Goal: Check status

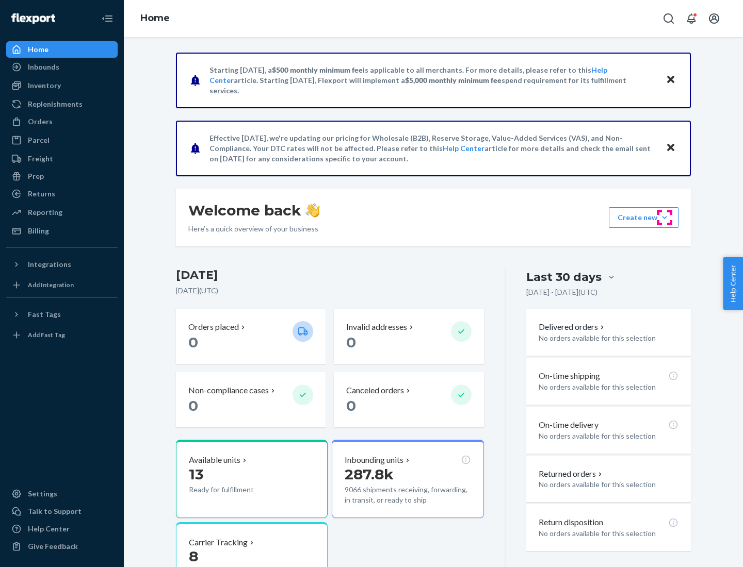
click at [664, 218] on button "Create new Create new inbound Create new order Create new product" at bounding box center [644, 217] width 70 height 21
click at [43, 67] on div "Inbounds" at bounding box center [43, 67] width 31 height 10
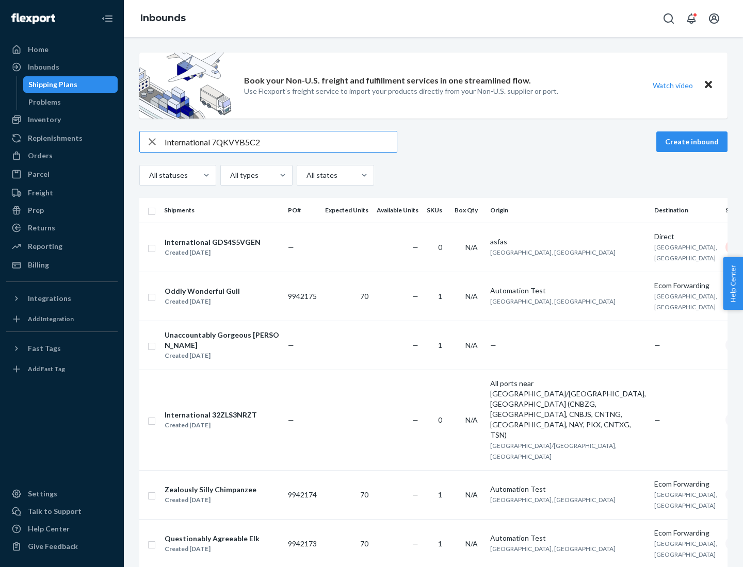
type input "International 7QKVYB5C29"
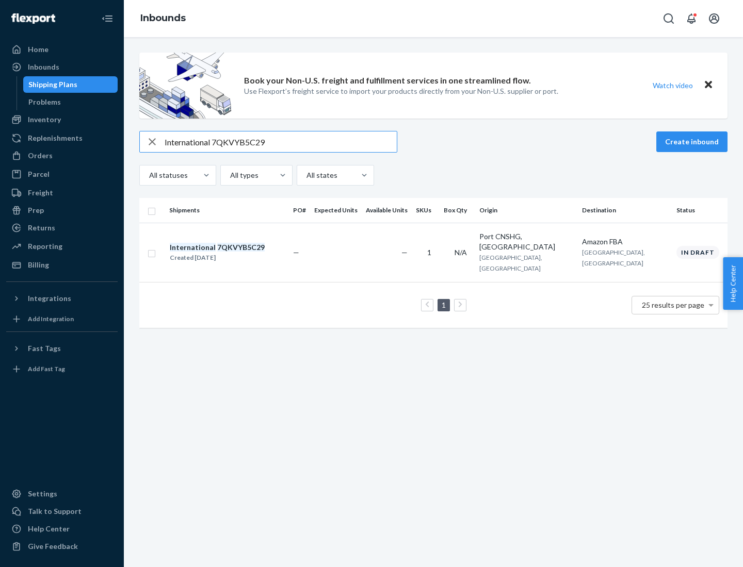
click at [235, 253] on div "Created [DATE]" at bounding box center [217, 258] width 95 height 10
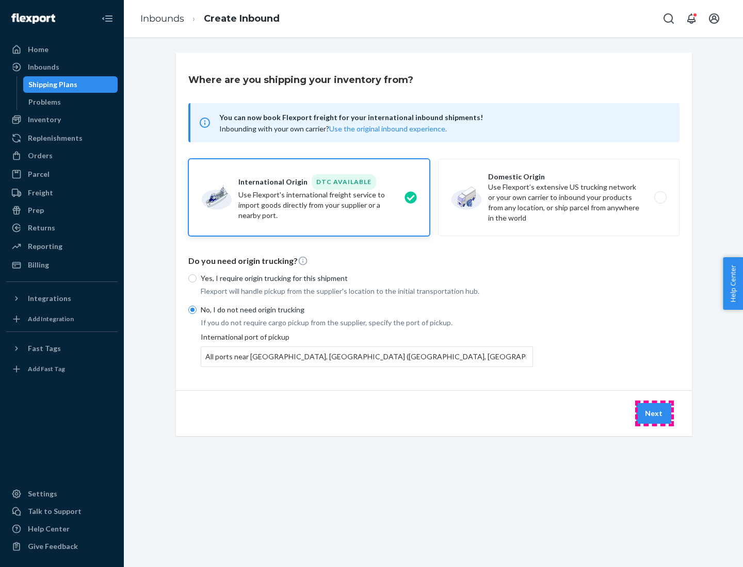
click at [654, 413] on button "Next" at bounding box center [653, 413] width 35 height 21
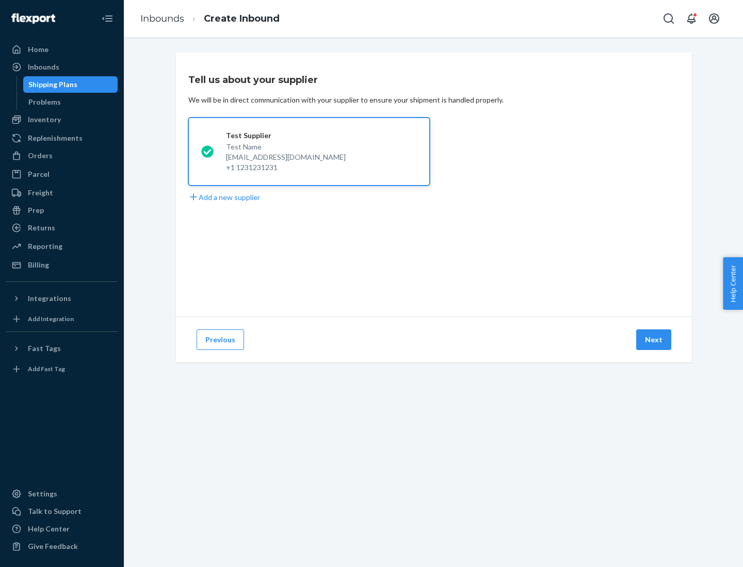
click at [654, 340] on button "Next" at bounding box center [653, 340] width 35 height 21
